Goal: Task Accomplishment & Management: Use online tool/utility

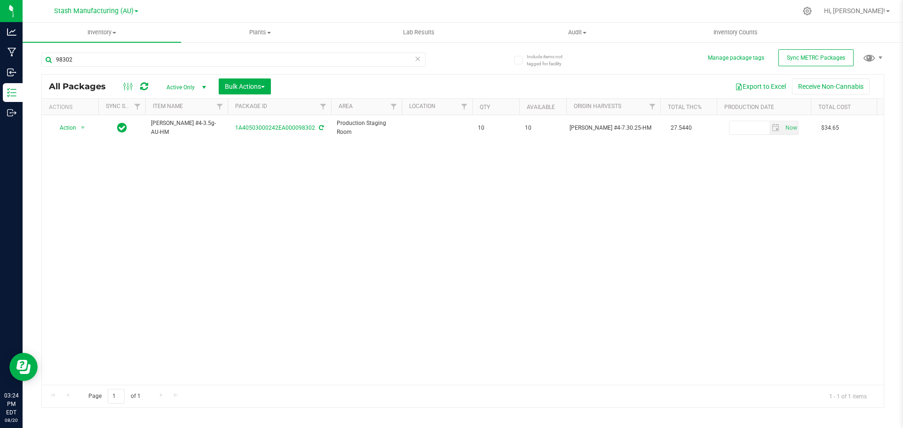
click at [149, 58] on input "98302" at bounding box center [233, 60] width 384 height 14
click at [112, 43] on div "Include items not tagged for facility Manage package tags Sync METRC Packages 9…" at bounding box center [463, 184] width 880 height 287
click at [112, 34] on span "Inventory" at bounding box center [102, 32] width 159 height 8
click at [113, 111] on li "From bill of materials" at bounding box center [102, 113] width 159 height 11
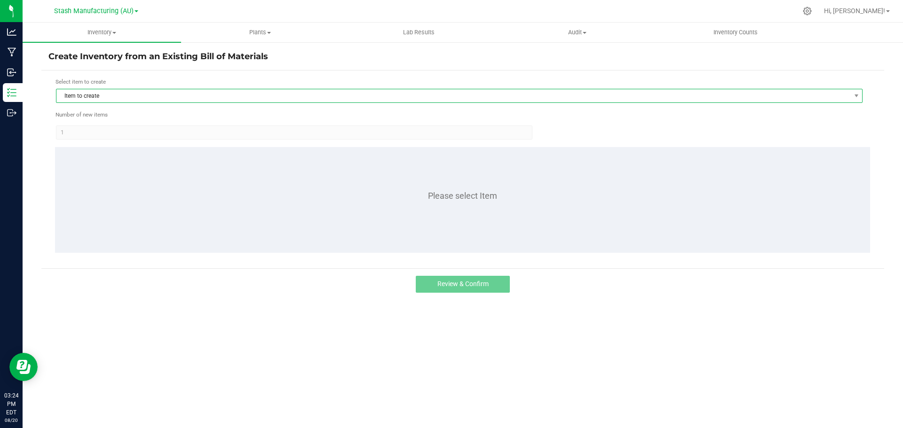
click at [126, 99] on span "Item to create" at bounding box center [453, 95] width 794 height 13
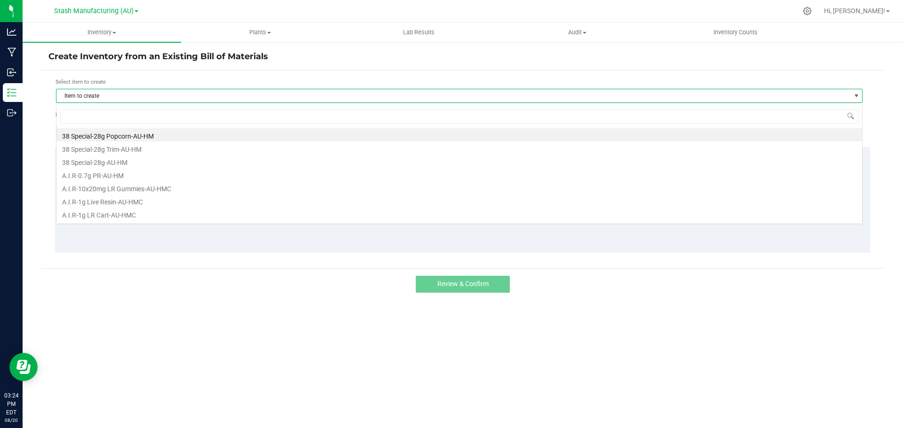
scroll to position [14, 807]
type input "crush og"
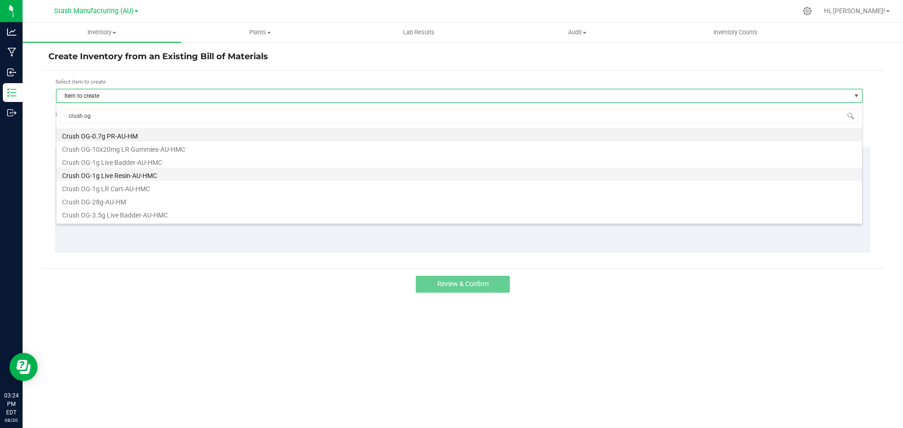
click at [133, 175] on li "Crush OG-1g Live Resin-AU-HMC" at bounding box center [459, 174] width 806 height 13
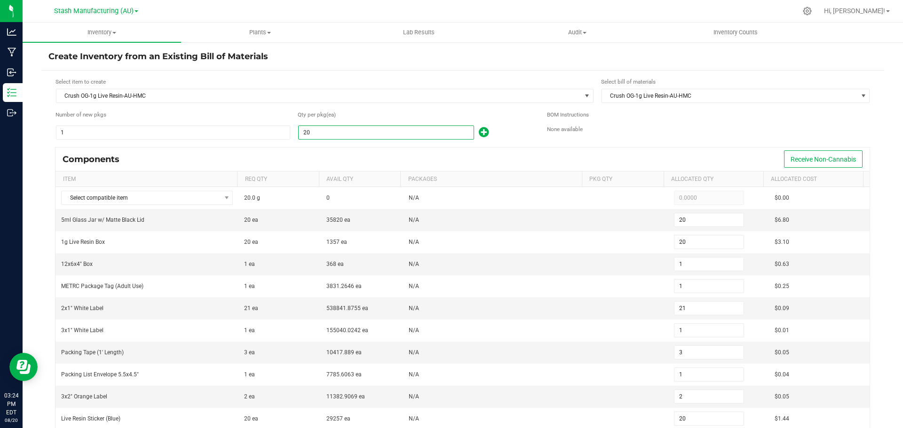
click at [372, 133] on input "20" at bounding box center [386, 132] width 175 height 13
type input "1"
type input "0"
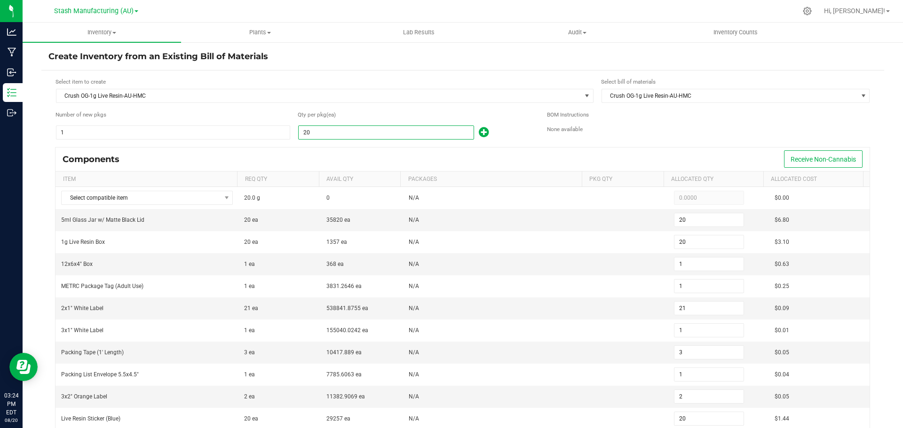
type input "0"
type input "1"
type input "0"
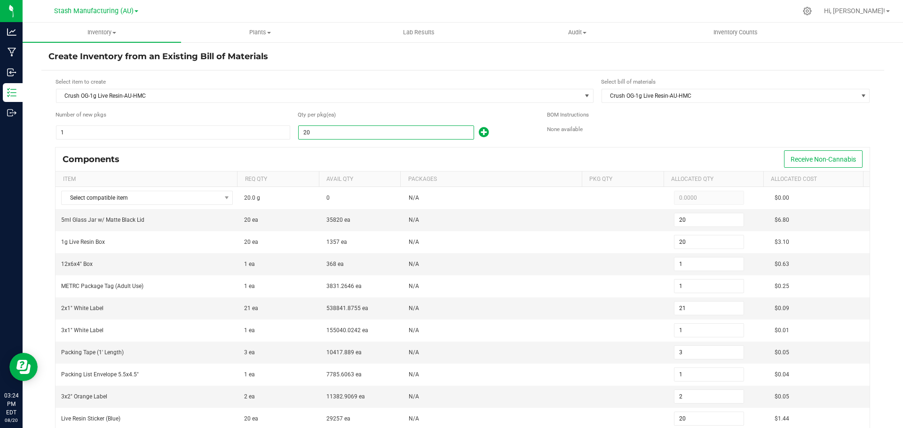
type input "0"
type input "1"
type input "16"
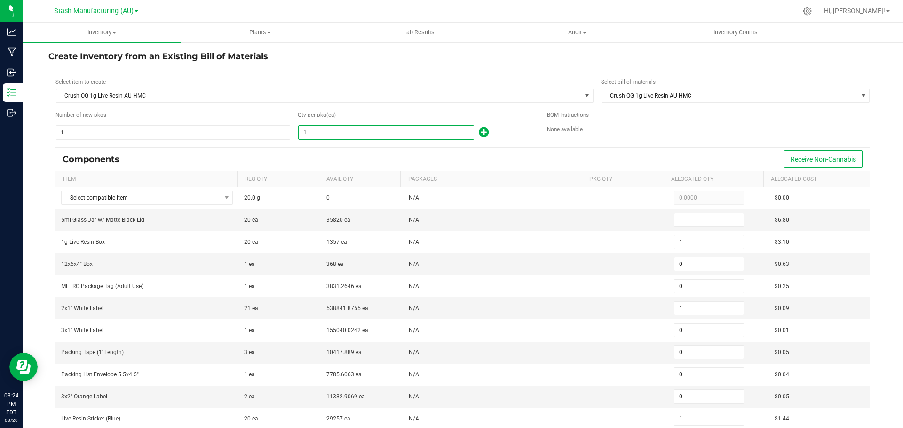
type input "1"
type input "17"
type input "1"
type input "2"
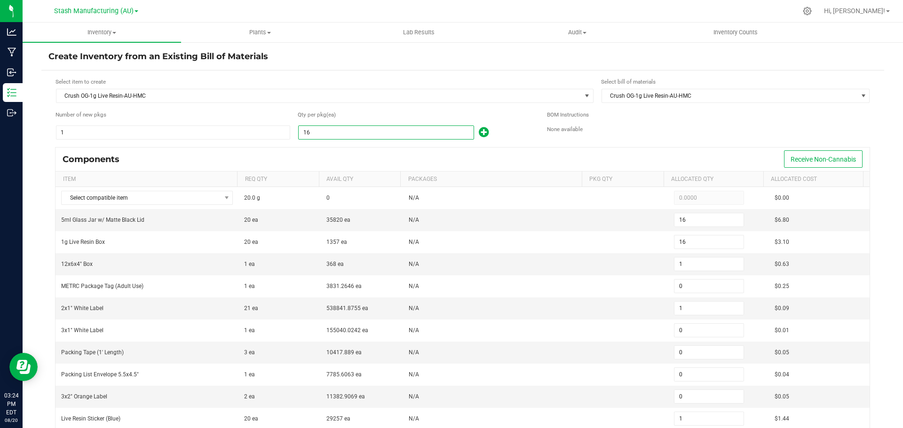
type input "1"
type input "2"
type input "16"
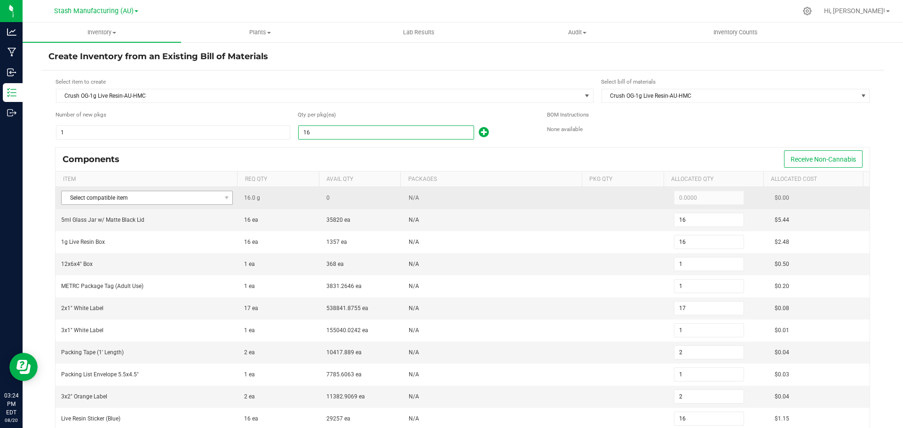
type input "16"
click at [104, 198] on span "Select compatible item" at bounding box center [141, 197] width 159 height 13
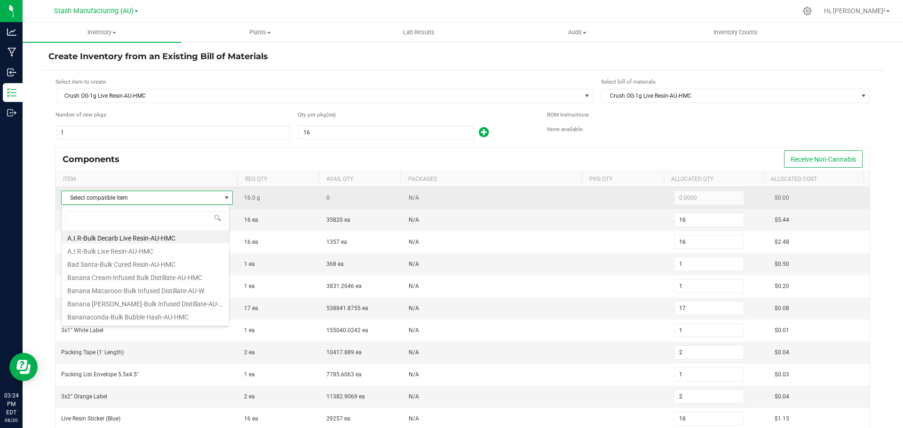
scroll to position [14, 168]
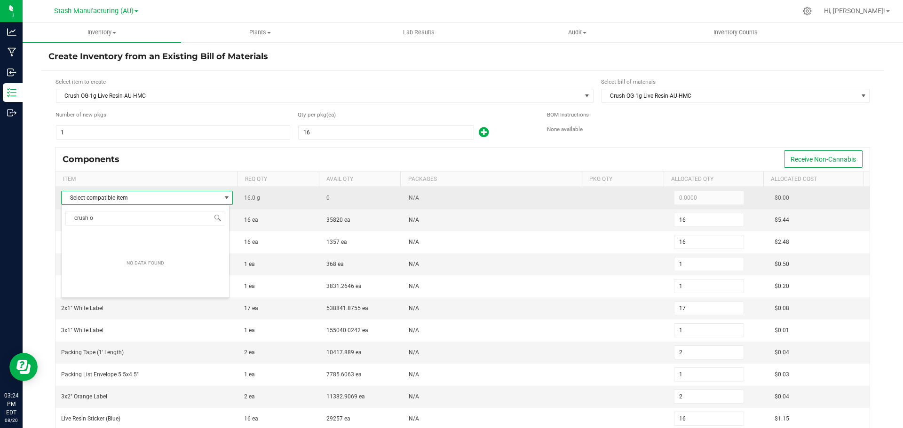
type input "crush og"
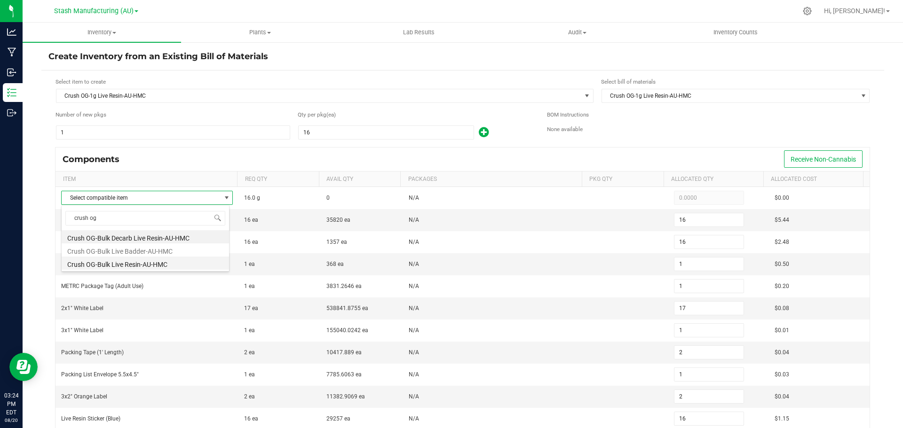
click at [108, 259] on li "Crush OG-Bulk Live Resin-AU-HMC" at bounding box center [145, 263] width 167 height 13
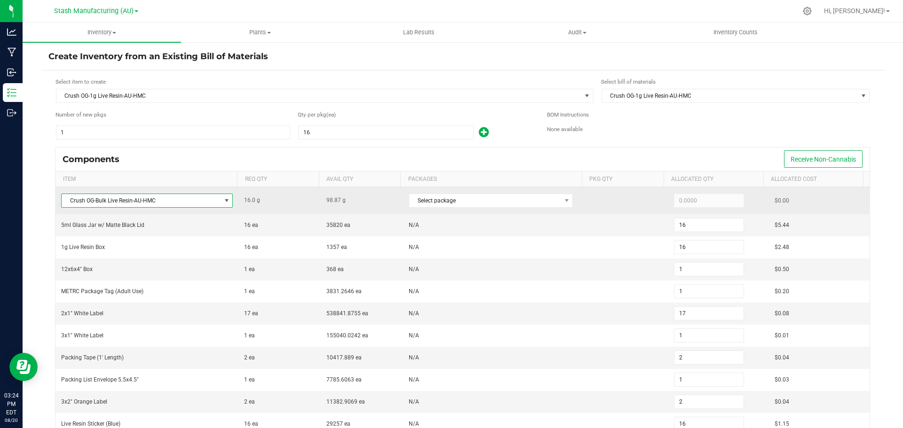
click at [432, 210] on div "Select package" at bounding box center [495, 200] width 172 height 19
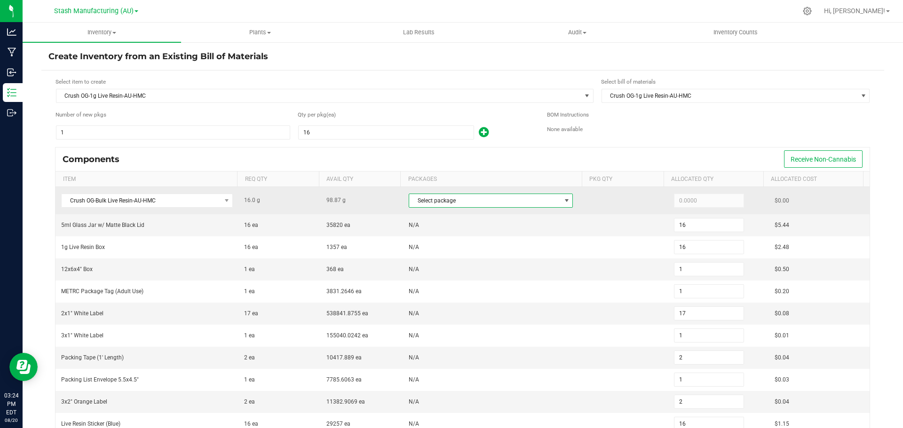
click at [435, 203] on span "Select package" at bounding box center [484, 200] width 151 height 13
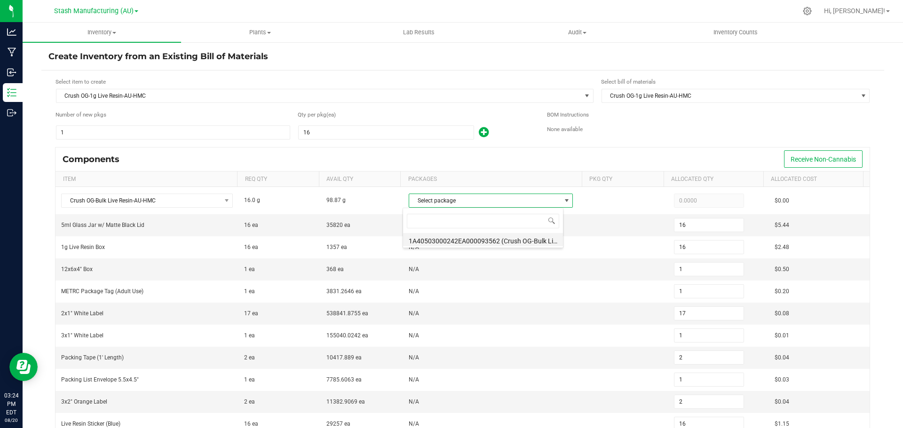
click at [455, 244] on li "1A40503000242EA000093562 (Crush OG-Bulk Live Resin-AU-HMC-7.18.25-02)" at bounding box center [483, 239] width 160 height 13
type input "16.0000"
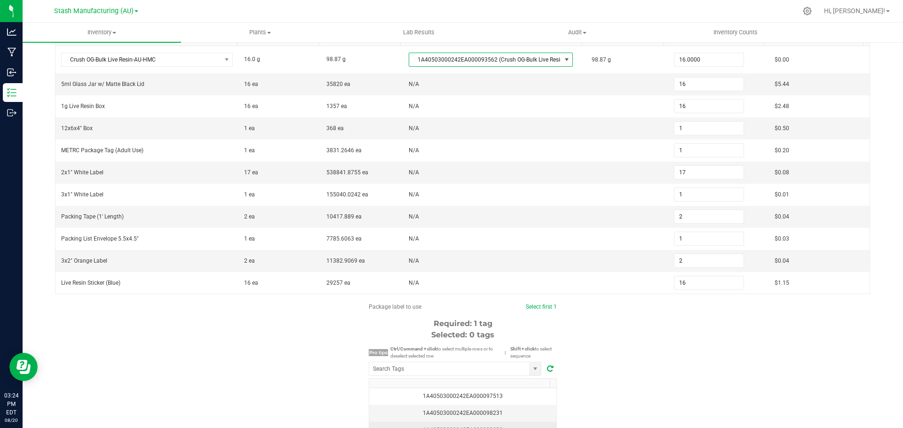
scroll to position [233, 0]
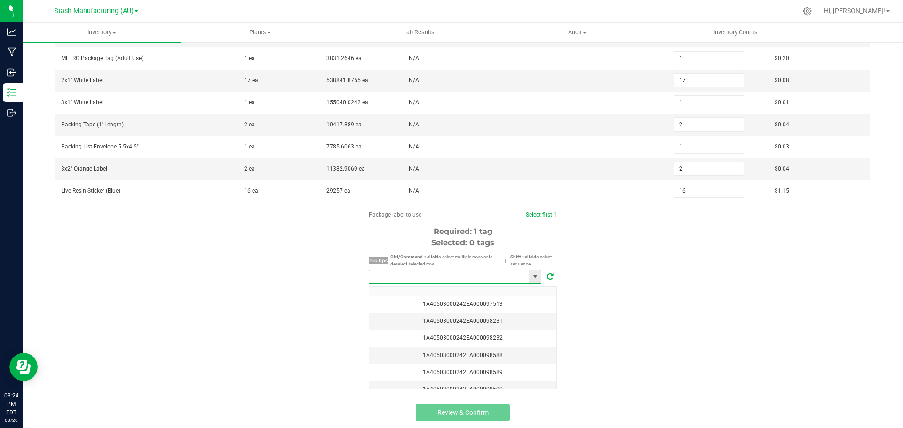
click at [424, 278] on input "NO DATA FOUND" at bounding box center [449, 276] width 160 height 13
click at [431, 293] on li "1A40503000242EA000098588" at bounding box center [452, 294] width 172 height 16
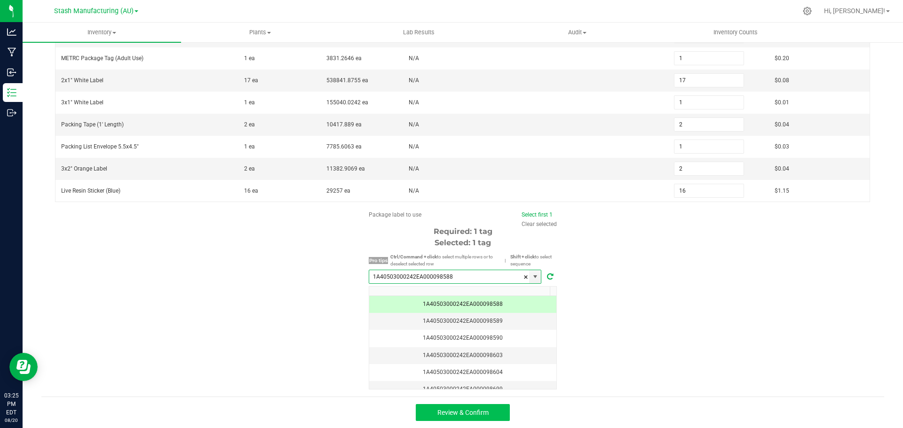
type input "1A40503000242EA000098588"
click at [474, 412] on span "Review & Confirm" at bounding box center [462, 413] width 51 height 8
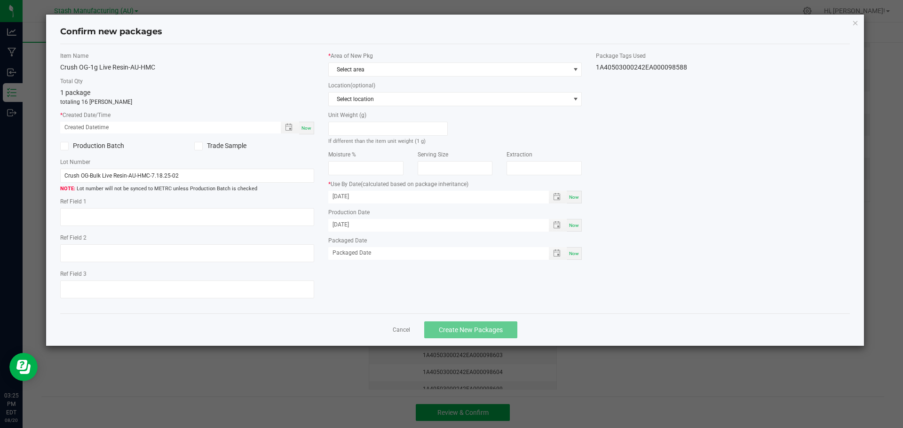
click at [308, 130] on span "Now" at bounding box center [306, 128] width 10 height 5
type input "[DATE] 03:25 PM"
click at [368, 70] on span "Select area" at bounding box center [449, 69] width 241 height 13
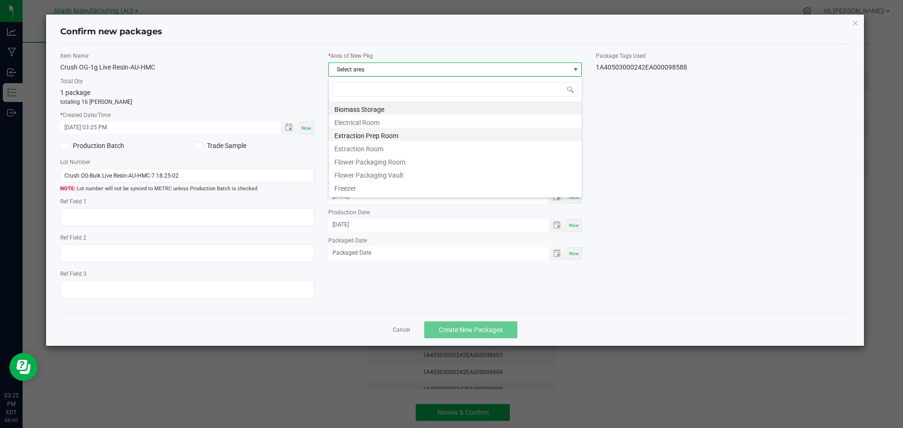
scroll to position [14, 254]
click at [382, 161] on li "Flower Packaging Room" at bounding box center [455, 160] width 253 height 13
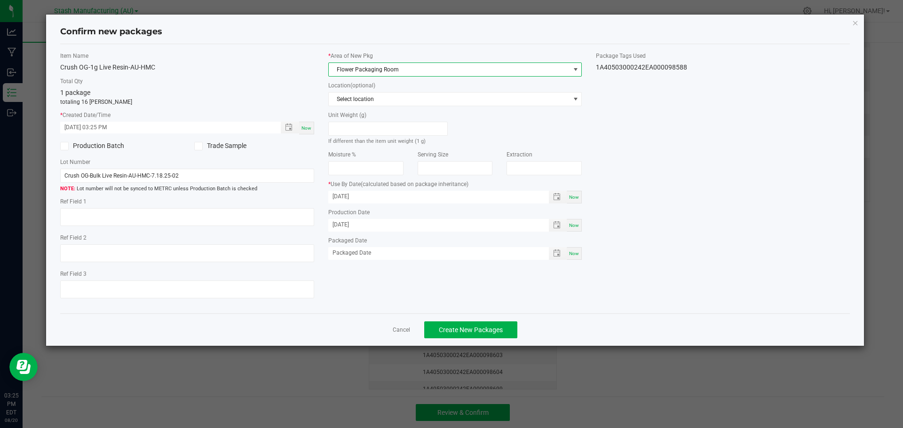
click at [569, 253] on div "Now" at bounding box center [574, 253] width 15 height 13
type input "[DATE]"
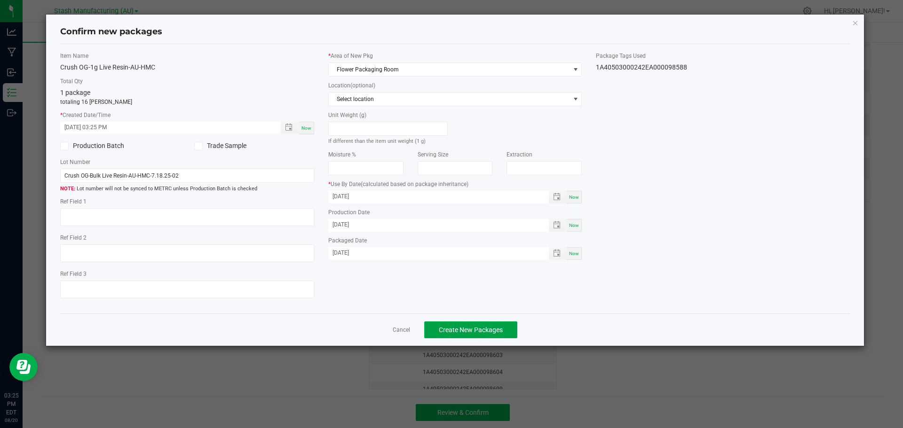
click at [469, 323] on button "Create New Packages" at bounding box center [470, 330] width 93 height 17
